Goal: Information Seeking & Learning: Check status

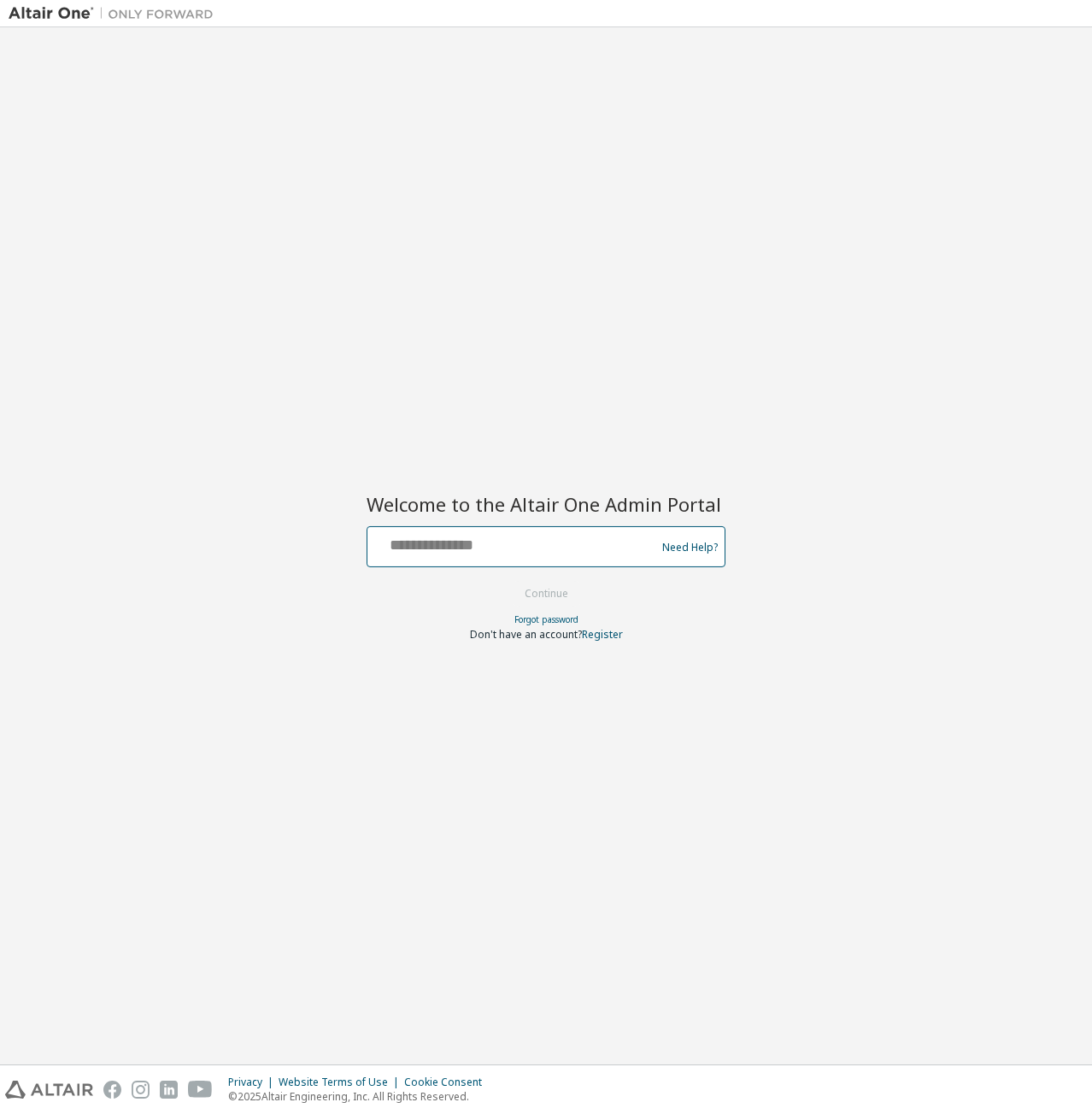
click at [427, 551] on input "text" at bounding box center [513, 543] width 279 height 25
type input "**********"
click at [532, 596] on button "Continue" at bounding box center [546, 594] width 79 height 26
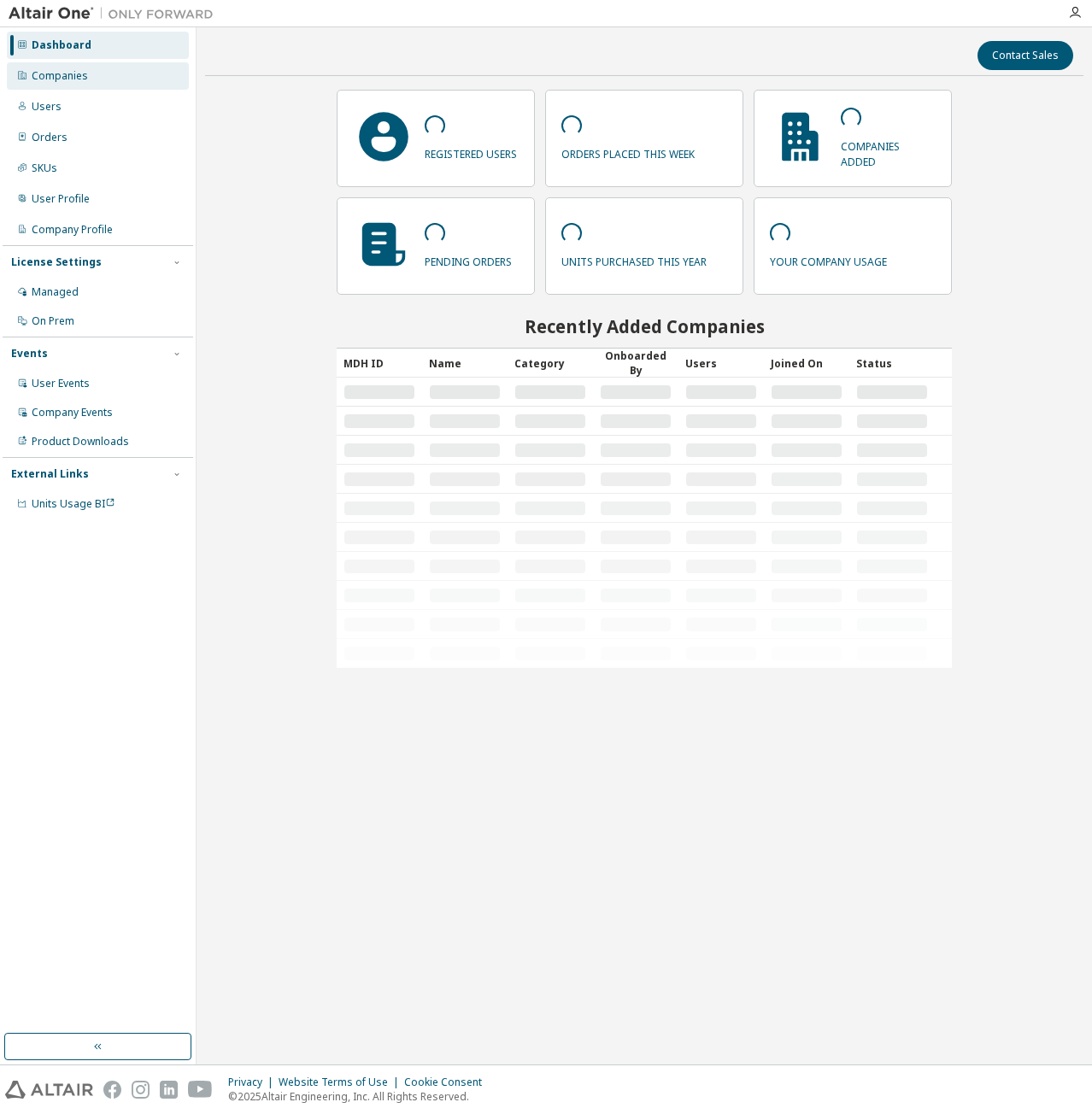
click at [94, 76] on div "Companies" at bounding box center [98, 76] width 182 height 28
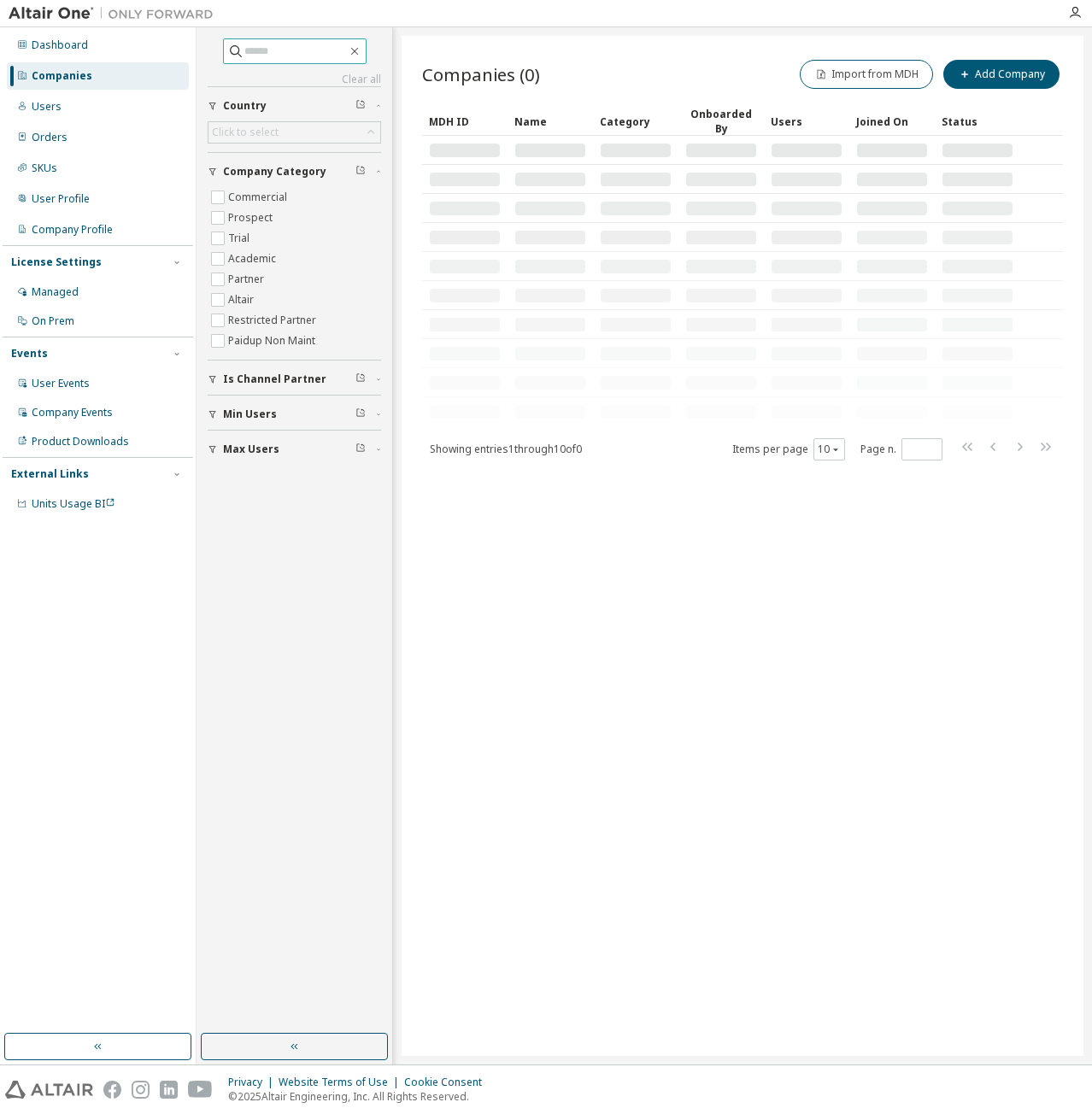
click at [273, 54] on input "text" at bounding box center [295, 52] width 102 height 17
type input "*"
type input "****"
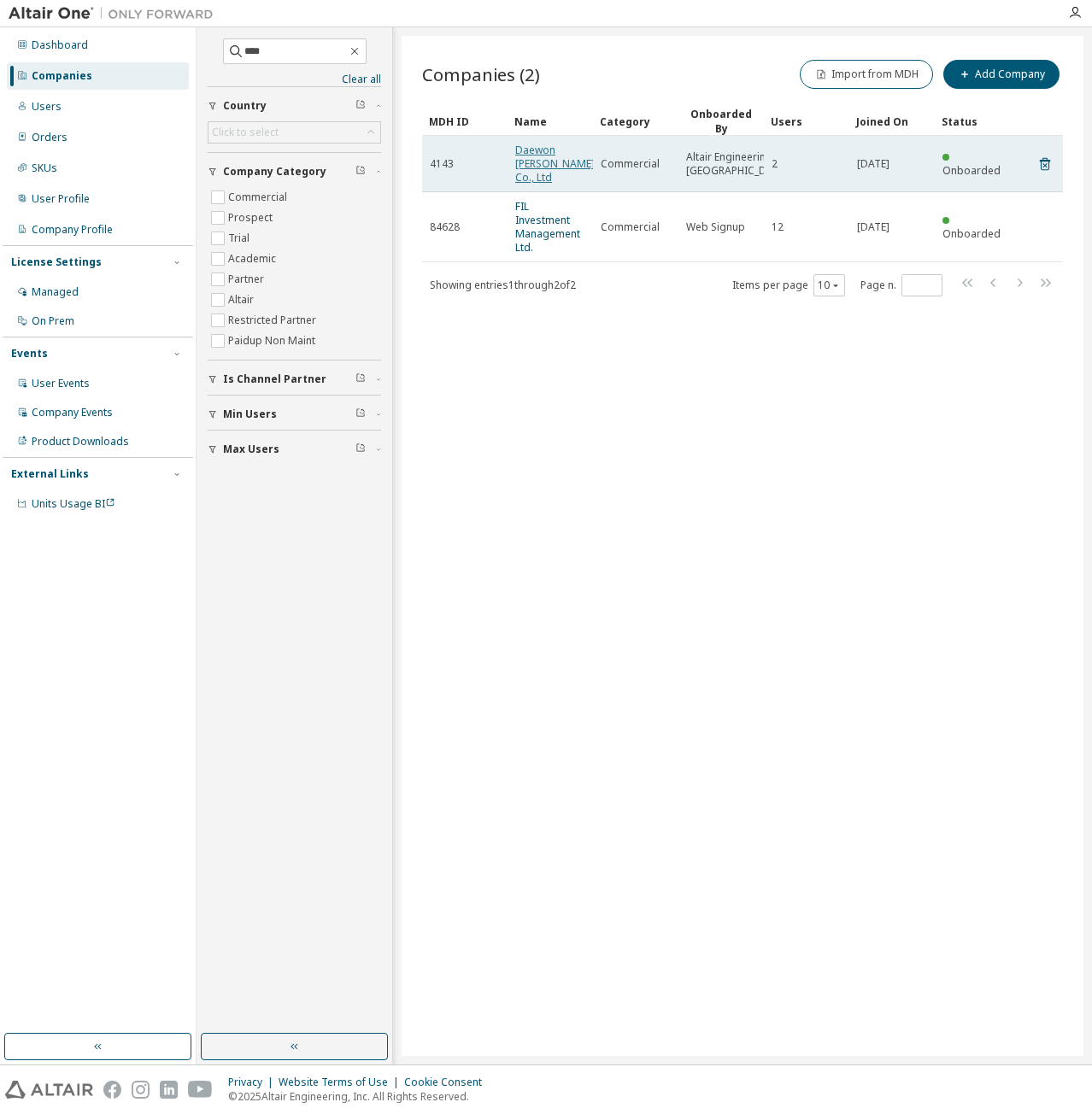
click at [538, 158] on link "Daewon Sanup Co., Ltd" at bounding box center [555, 164] width 79 height 42
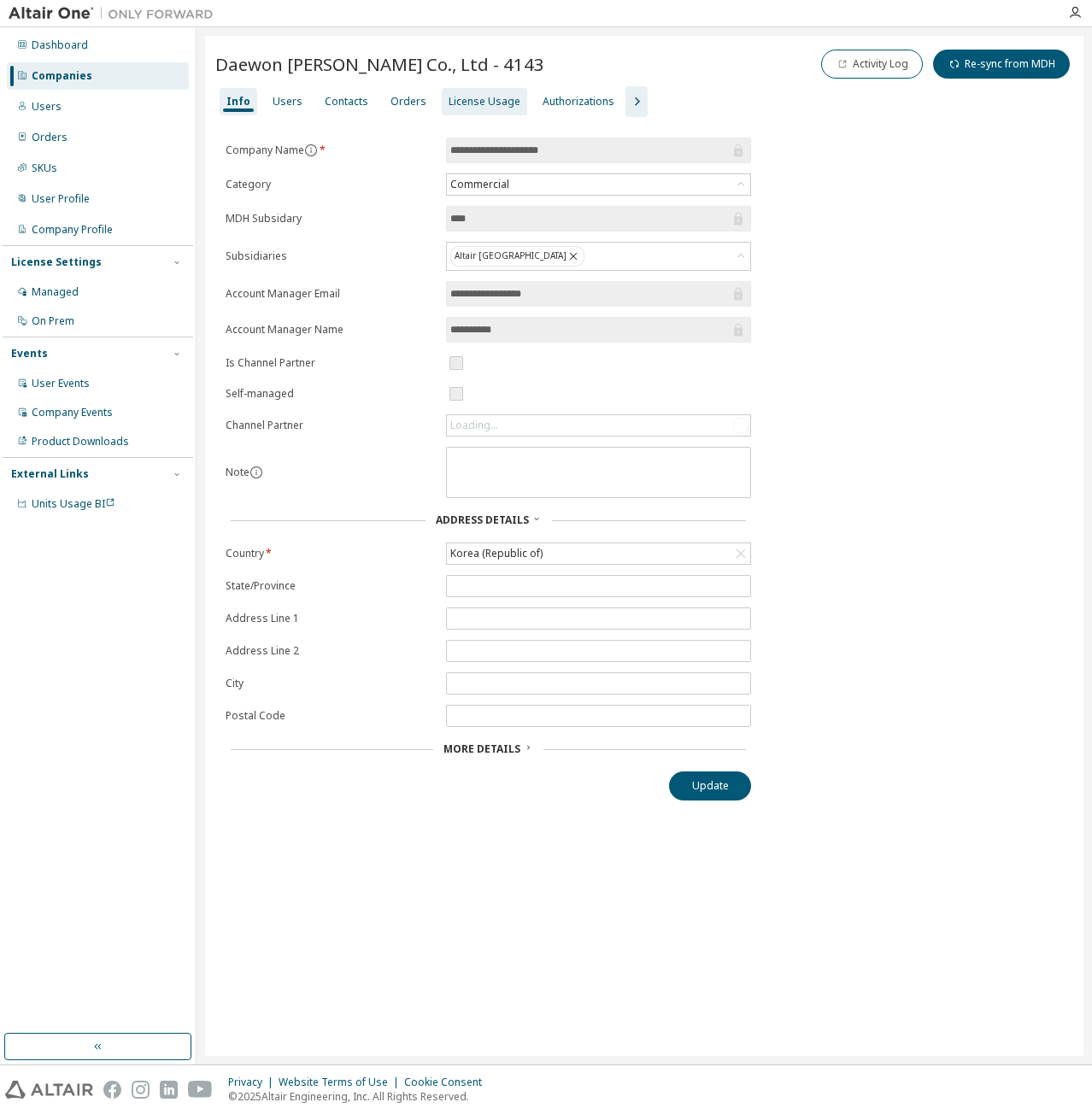
click at [462, 95] on div "License Usage" at bounding box center [484, 101] width 72 height 13
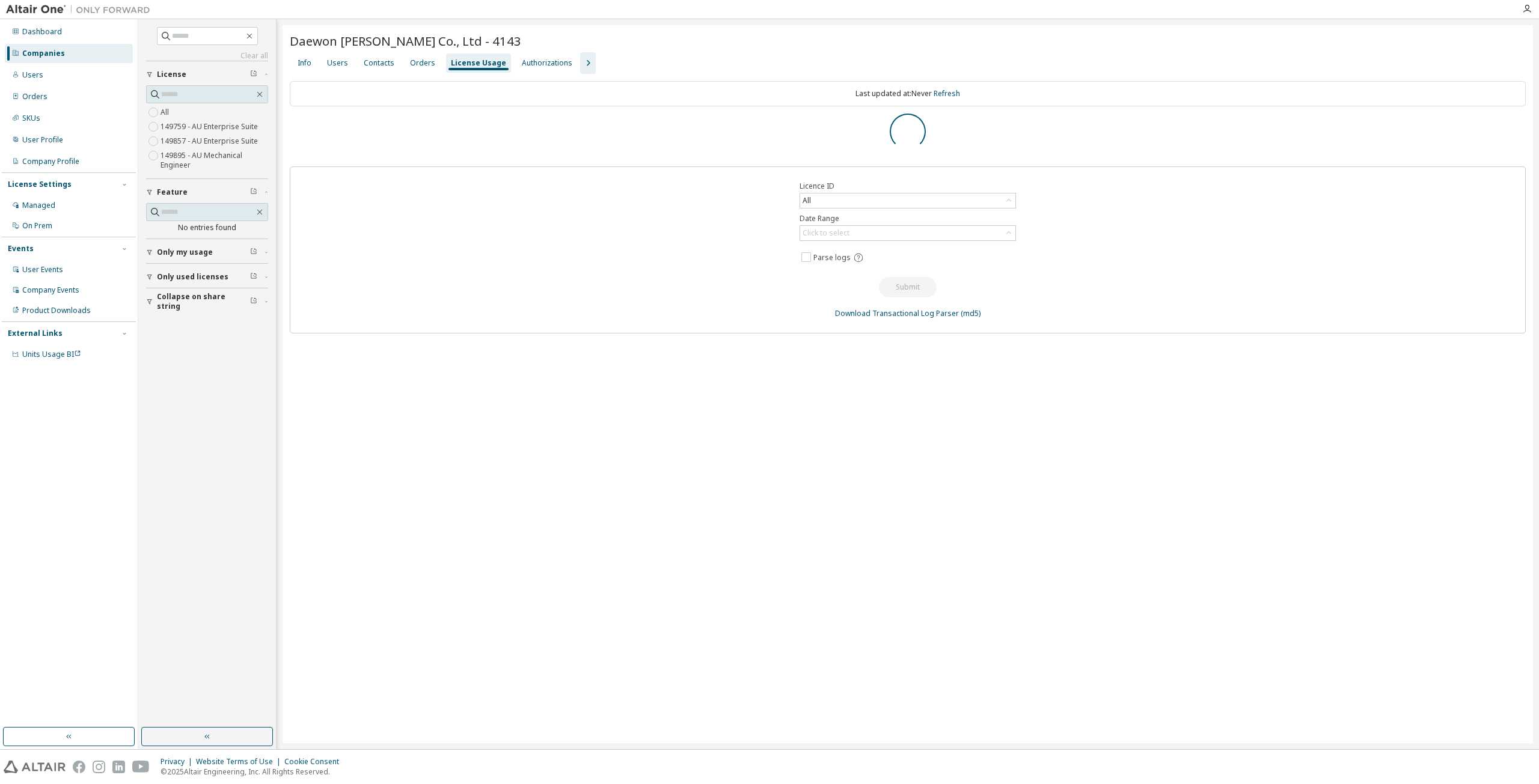
click at [580, 59] on icon "button" at bounding box center [587, 63] width 14 height 14
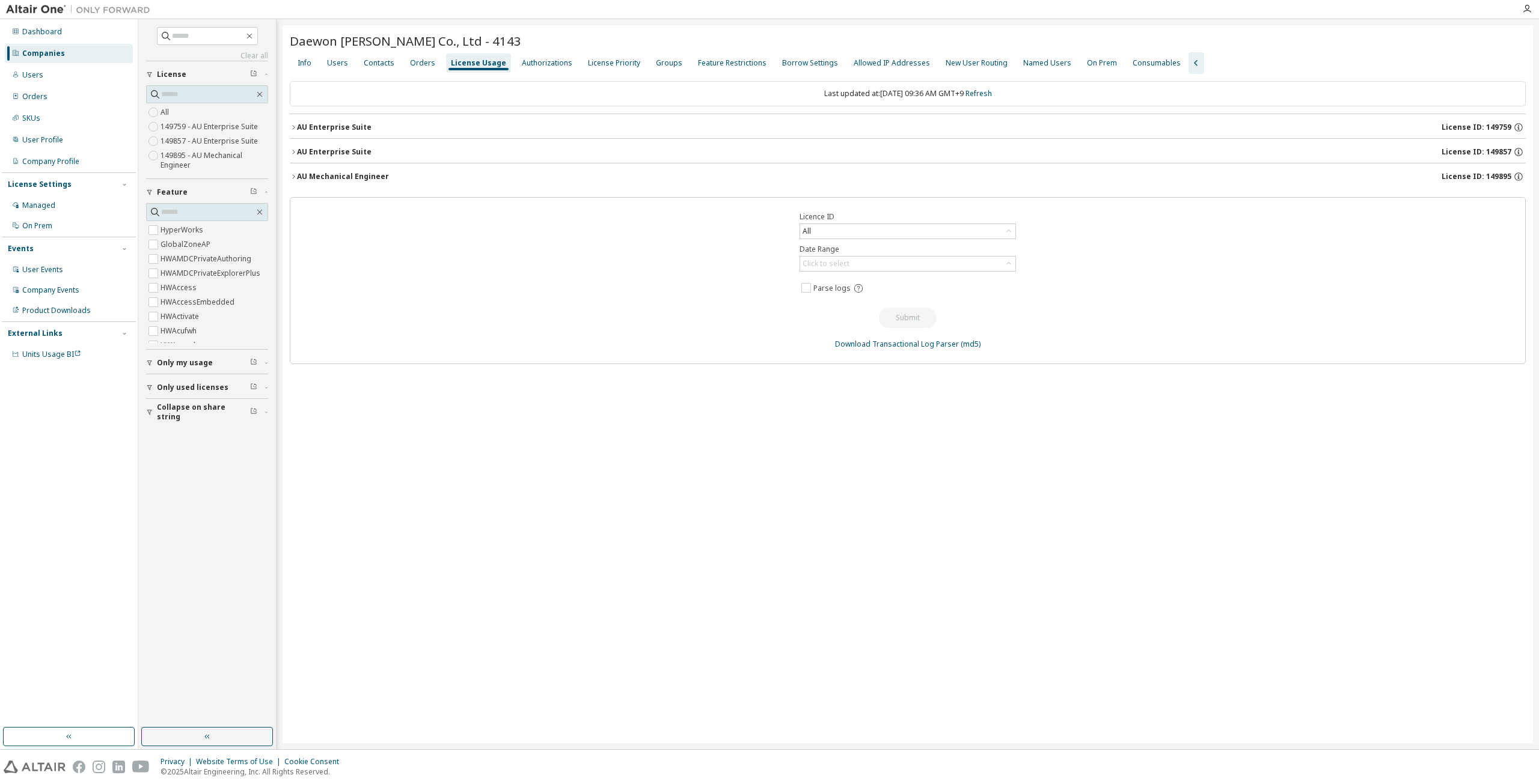
click at [405, 150] on div "AU Enterprise Suite License ID: 149857" at bounding box center [911, 152] width 1229 height 11
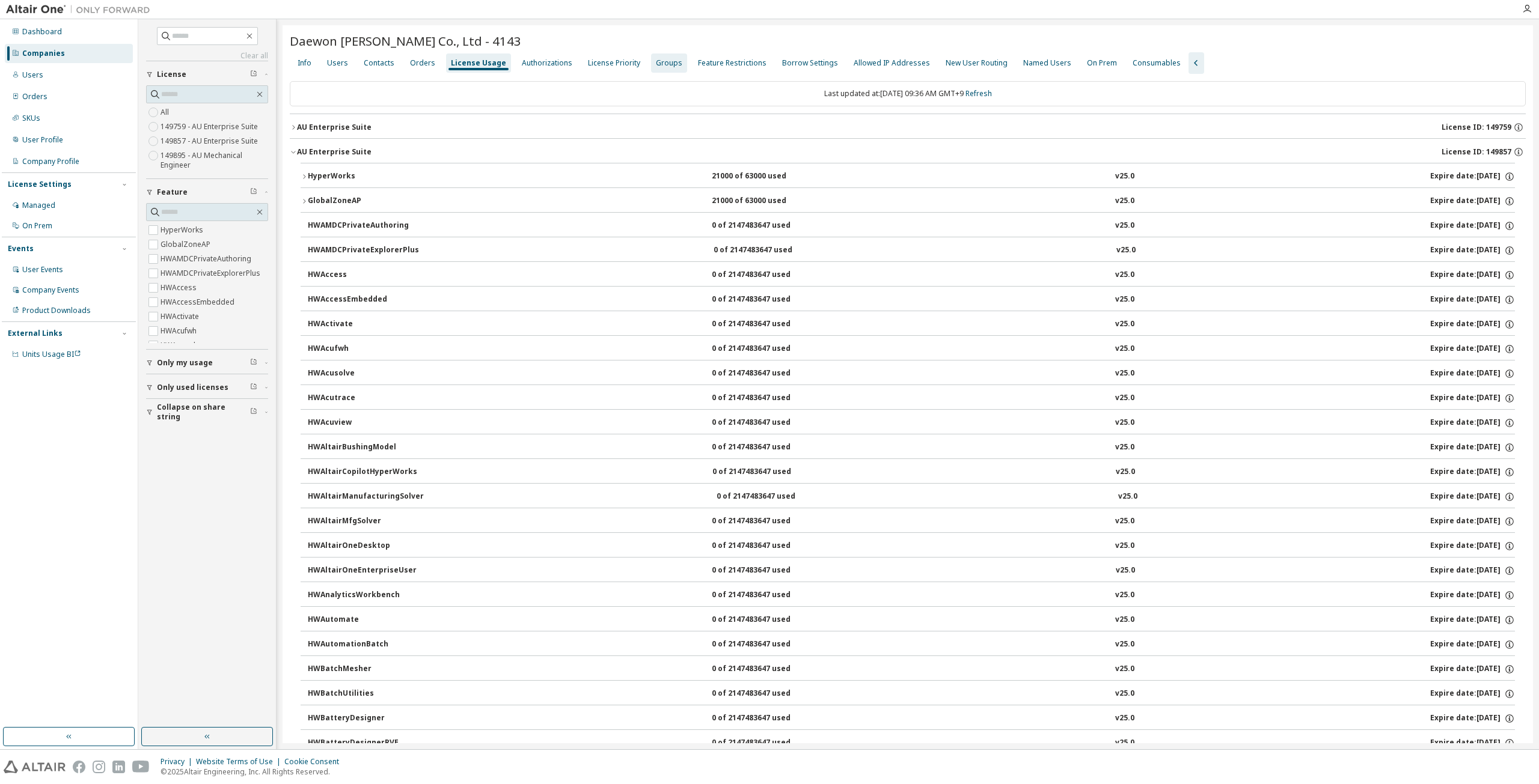
click at [667, 61] on div "Groups" at bounding box center [669, 63] width 26 height 9
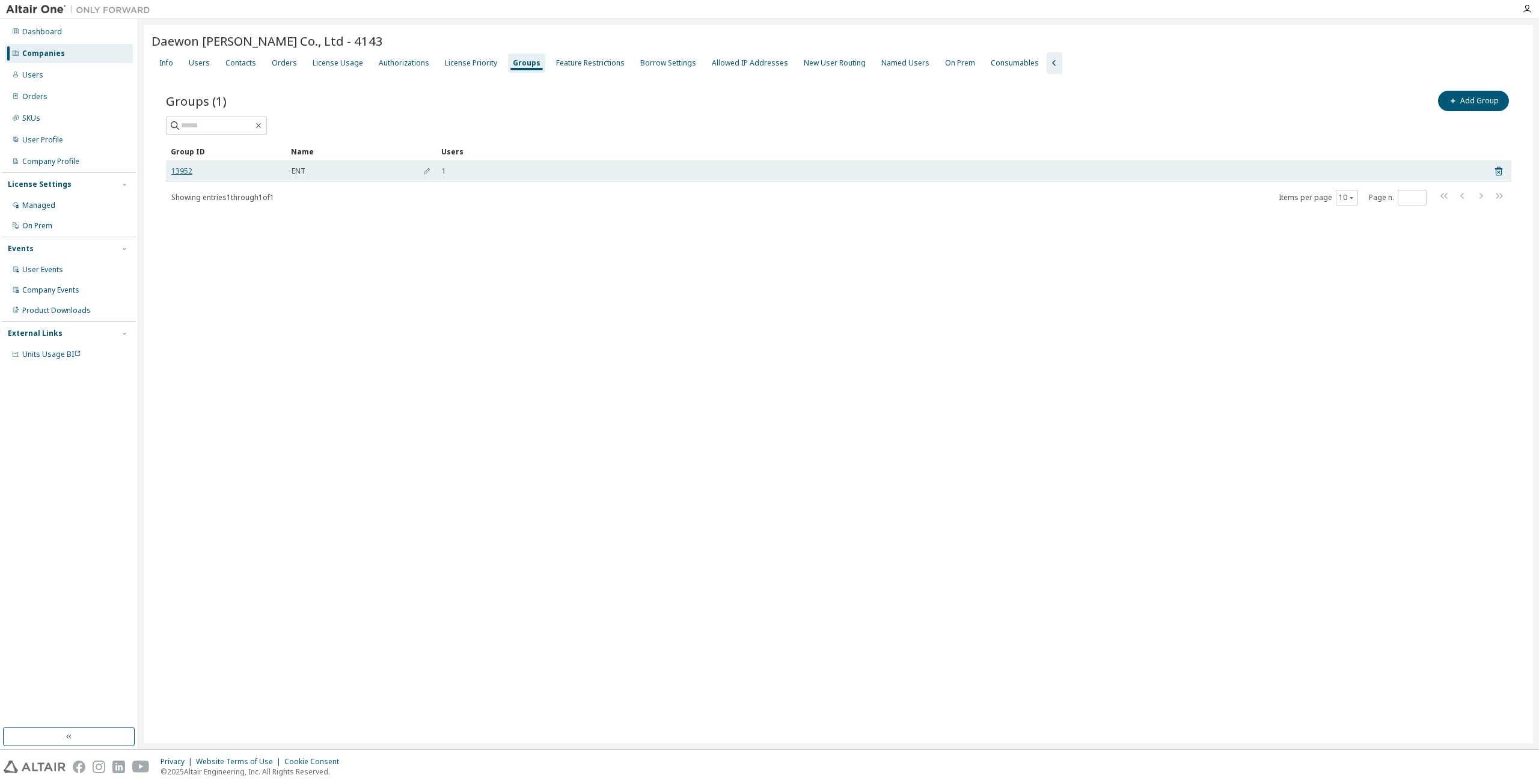
click at [182, 170] on link "13952" at bounding box center [182, 171] width 21 height 9
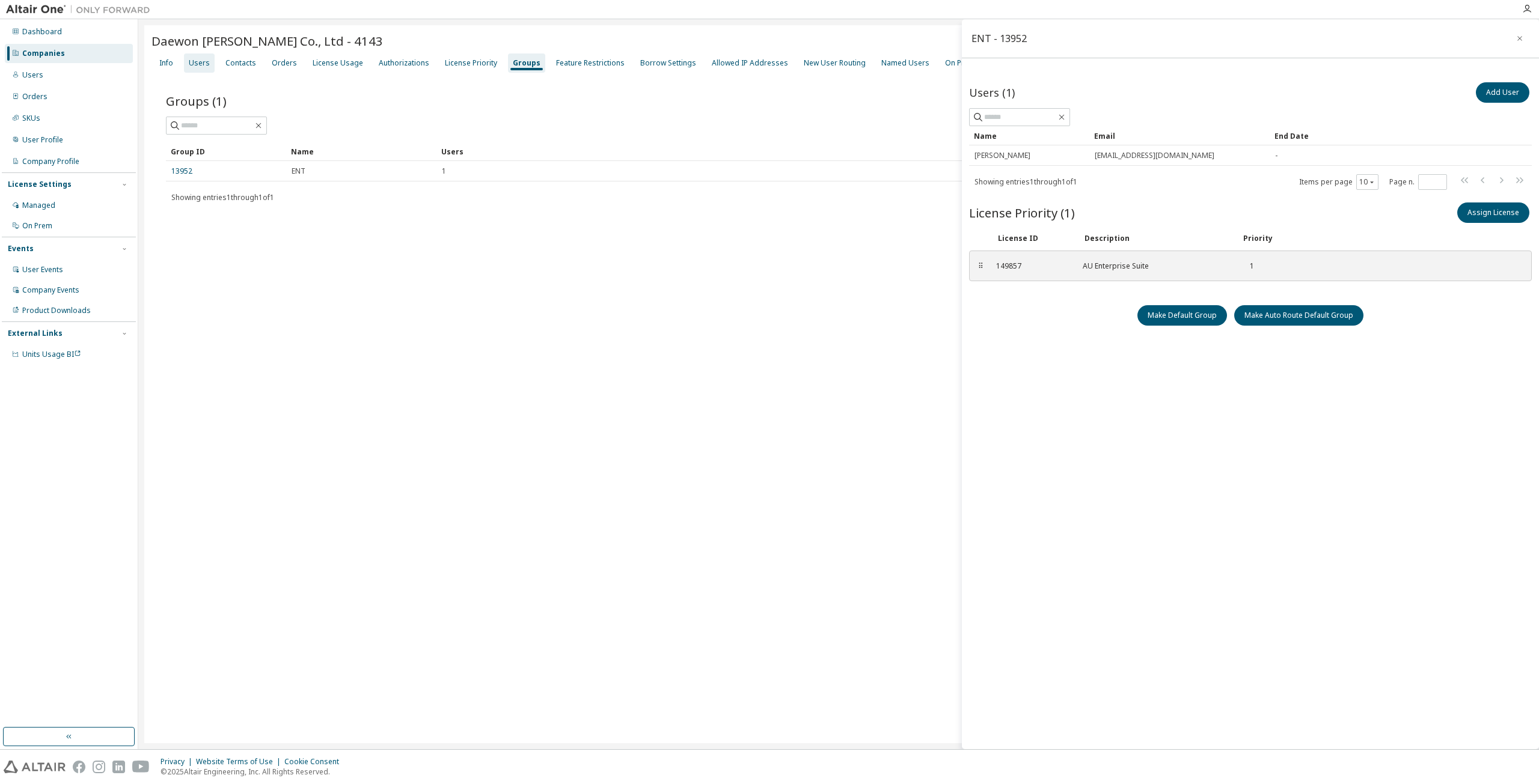
click at [192, 60] on div "Users" at bounding box center [199, 63] width 21 height 9
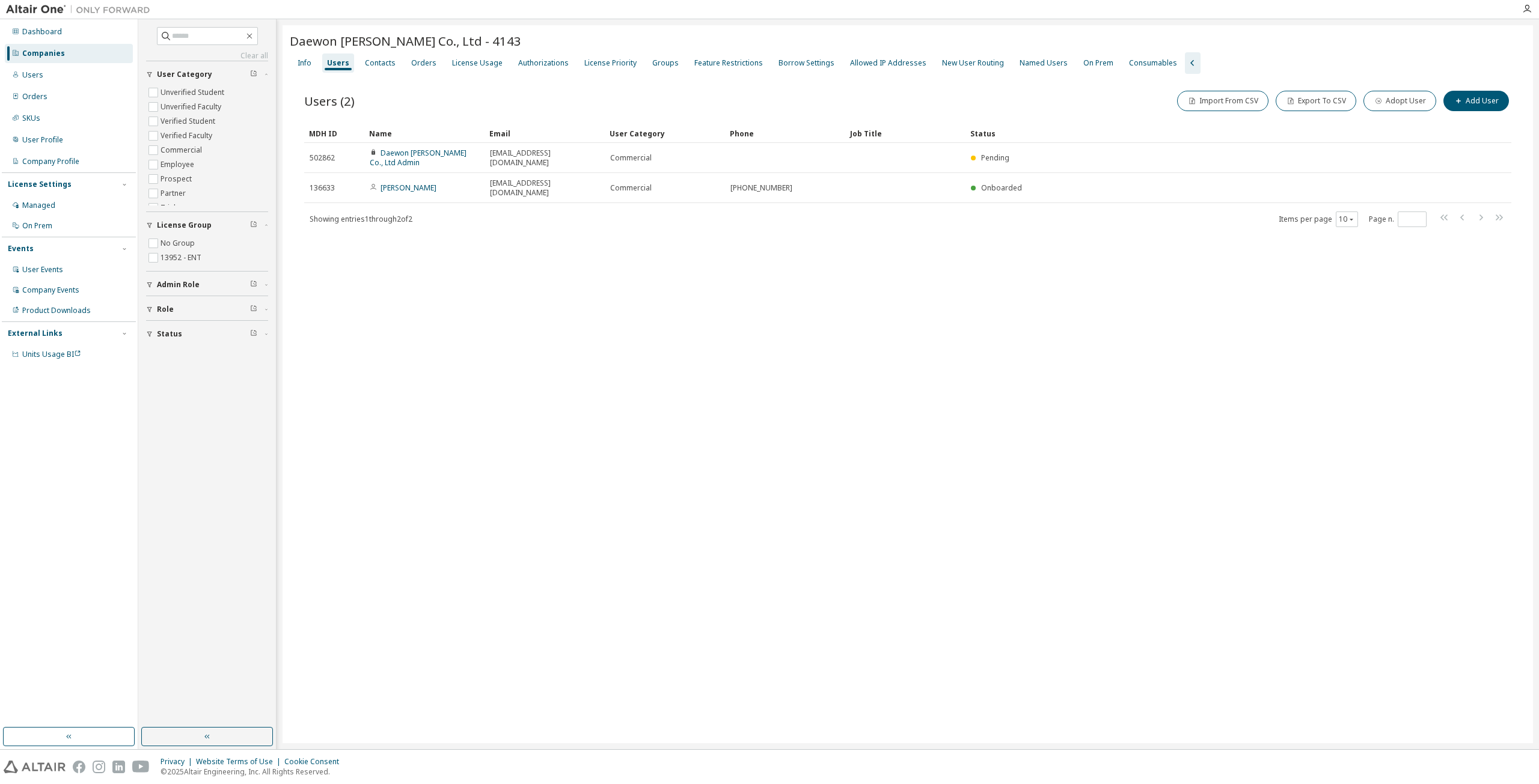
click at [447, 317] on div "Daewon Sanup Co., Ltd - 4143 Clear Load Save Save As Field Operator Value Selec…" at bounding box center [907, 385] width 1250 height 718
click at [478, 63] on div "License Usage" at bounding box center [477, 63] width 50 height 9
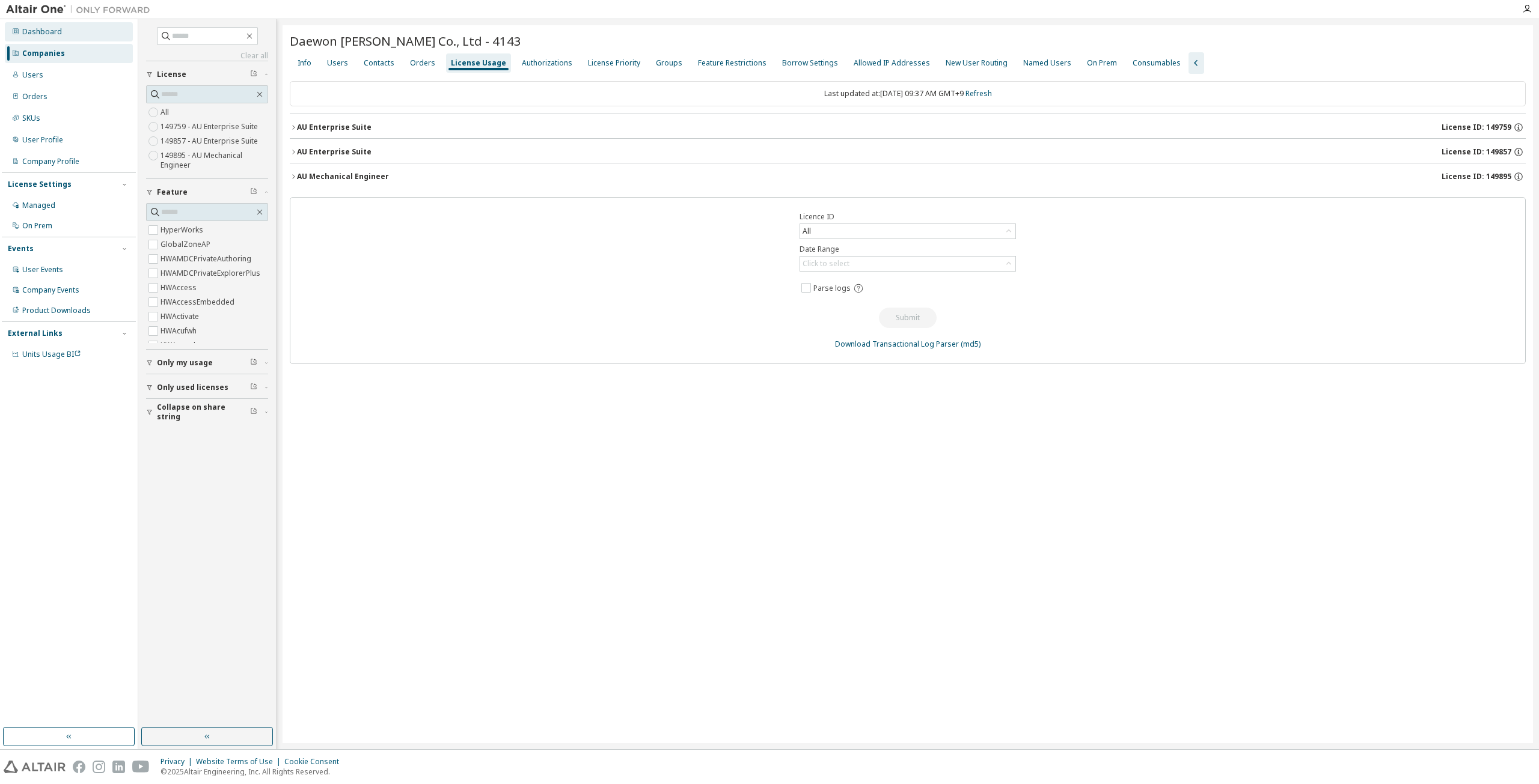
click at [61, 29] on div "Dashboard" at bounding box center [69, 32] width 128 height 19
